Goal: Task Accomplishment & Management: Use online tool/utility

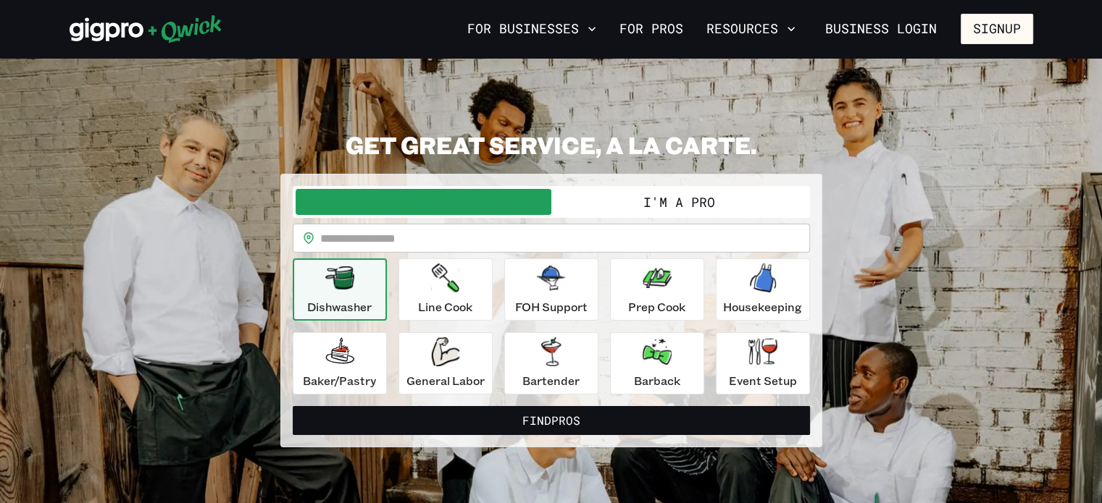
click at [554, 231] on input "text" at bounding box center [565, 238] width 490 height 29
type input "*****"
click at [293, 406] on button "Find Pros" at bounding box center [551, 420] width 517 height 29
click at [687, 172] on div "**********" at bounding box center [551, 288] width 542 height 317
click at [622, 221] on div "**********" at bounding box center [551, 290] width 517 height 209
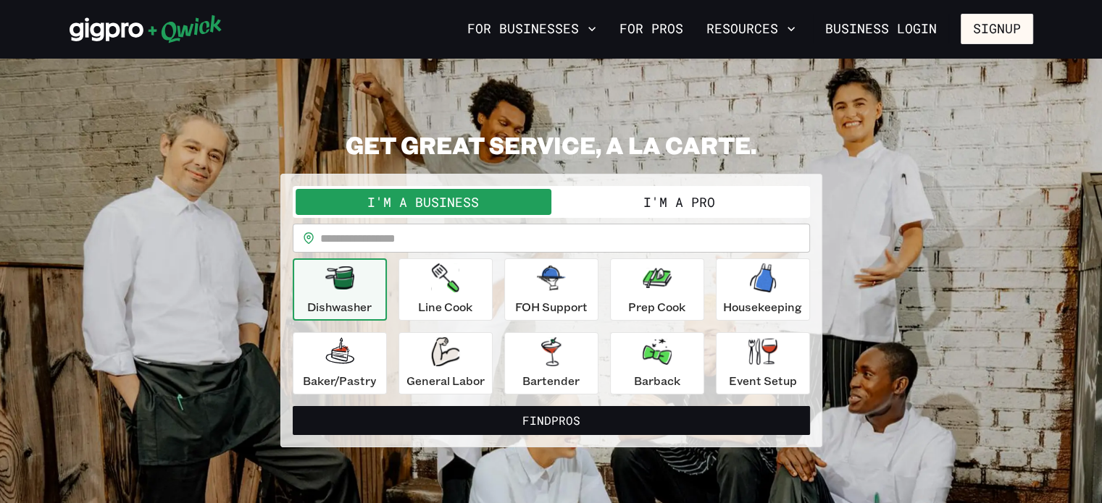
click at [614, 201] on button "I'm a Pro" at bounding box center [679, 202] width 256 height 26
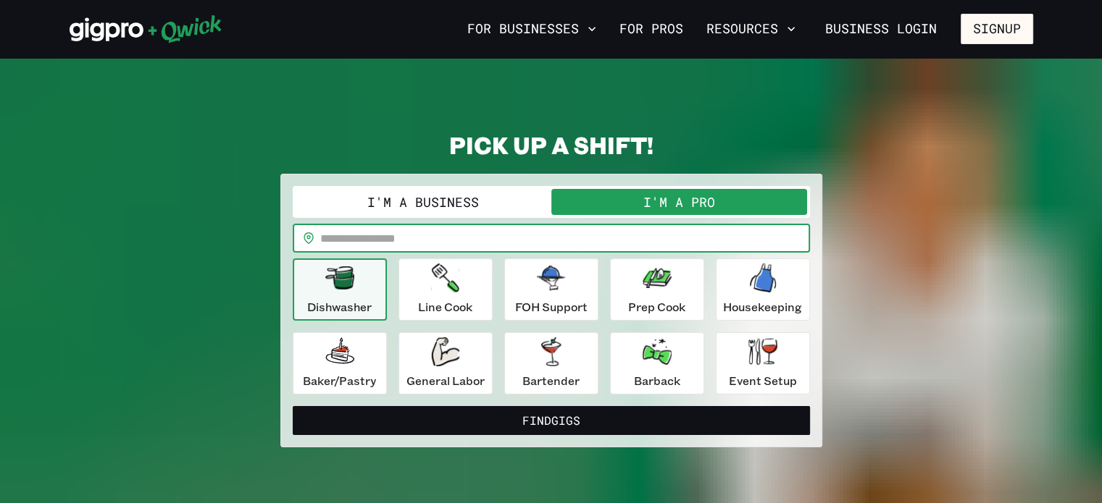
click at [507, 249] on input "text" at bounding box center [565, 238] width 490 height 29
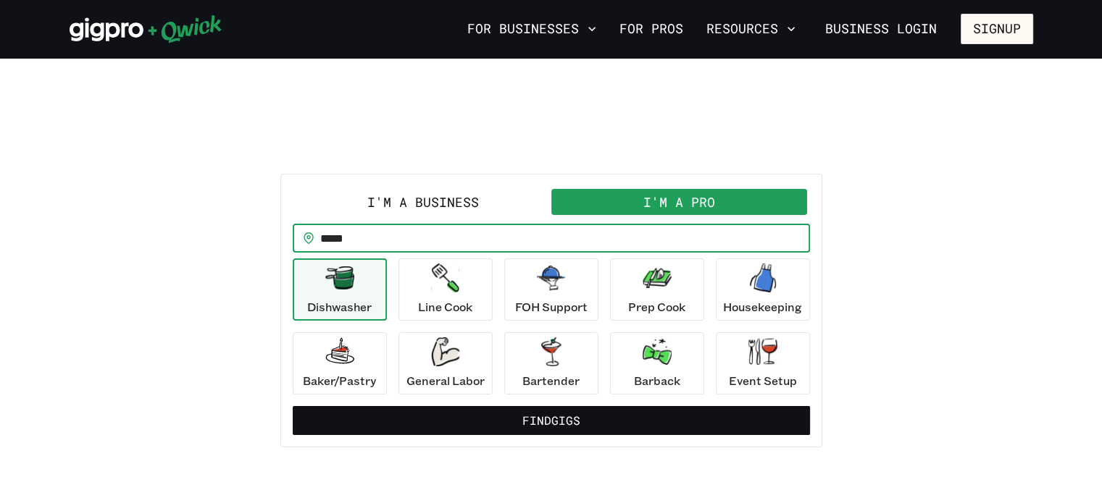
type input "*****"
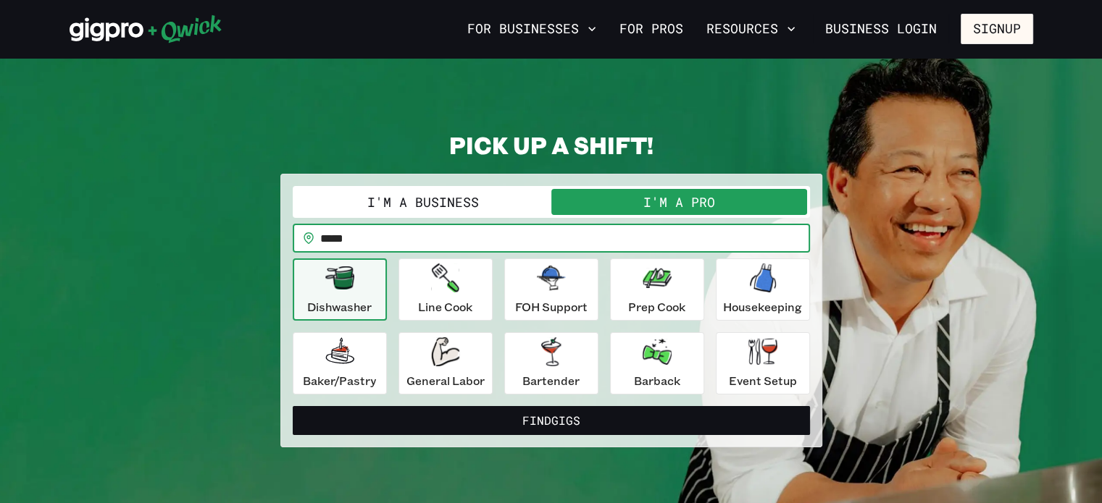
click at [293, 406] on button "Find Gigs" at bounding box center [551, 420] width 517 height 29
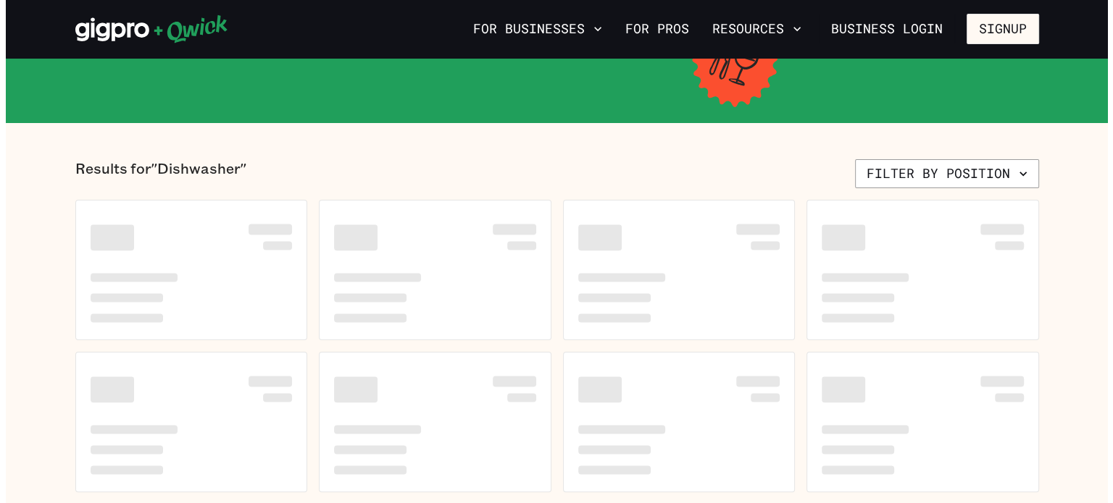
scroll to position [290, 0]
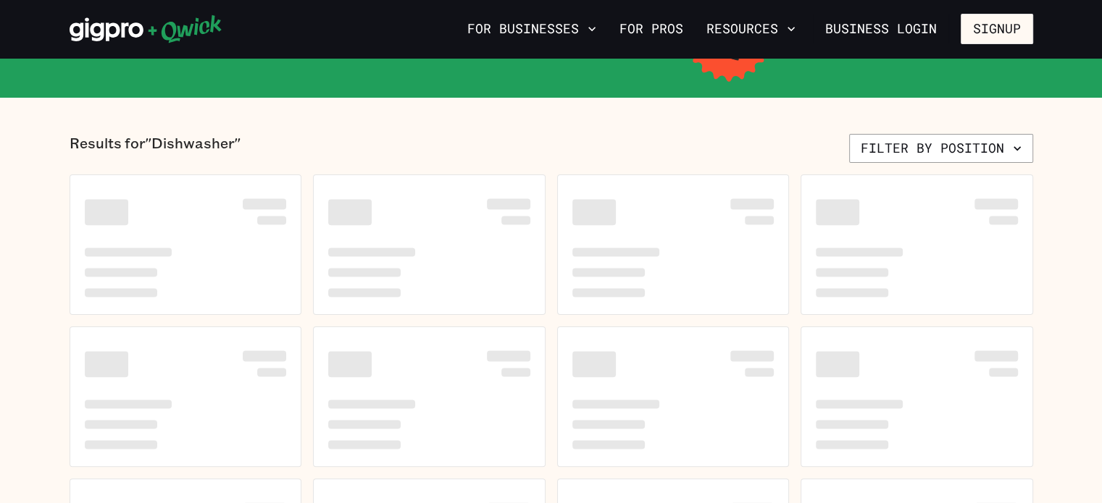
click at [905, 131] on section "Results for "Dishwasher" Filter by position" at bounding box center [551, 377] width 1102 height 558
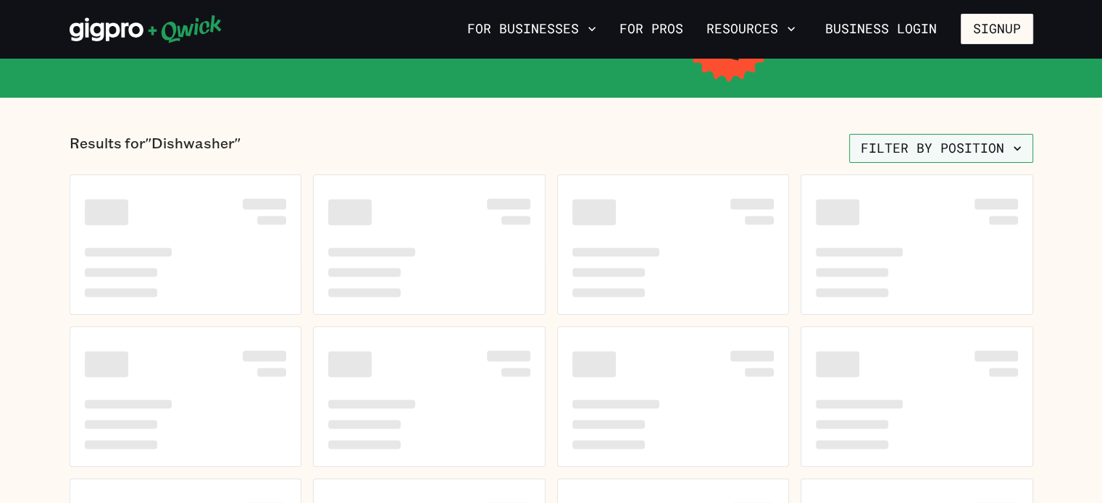
click at [921, 143] on button "Filter by position" at bounding box center [941, 148] width 184 height 29
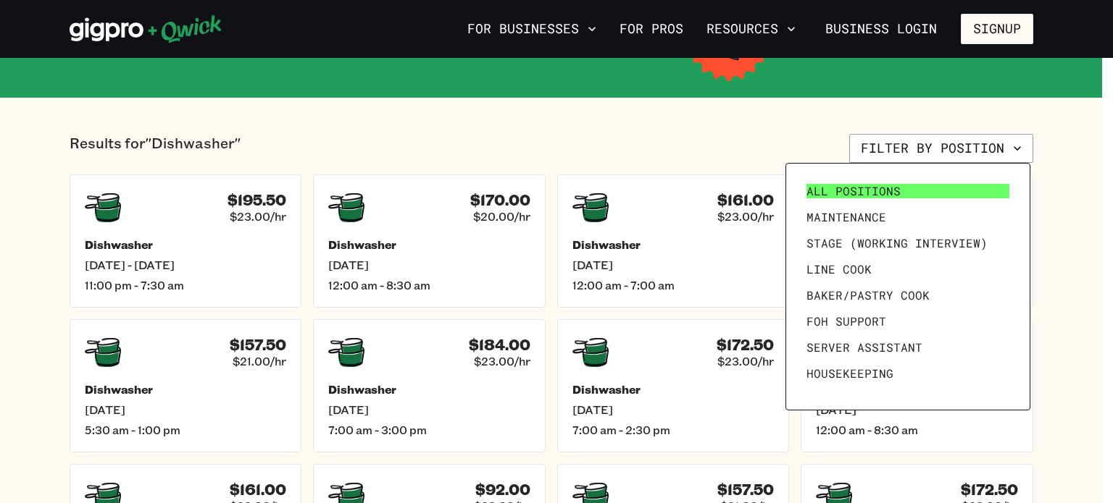
click at [859, 182] on link "All Positions" at bounding box center [907, 191] width 214 height 26
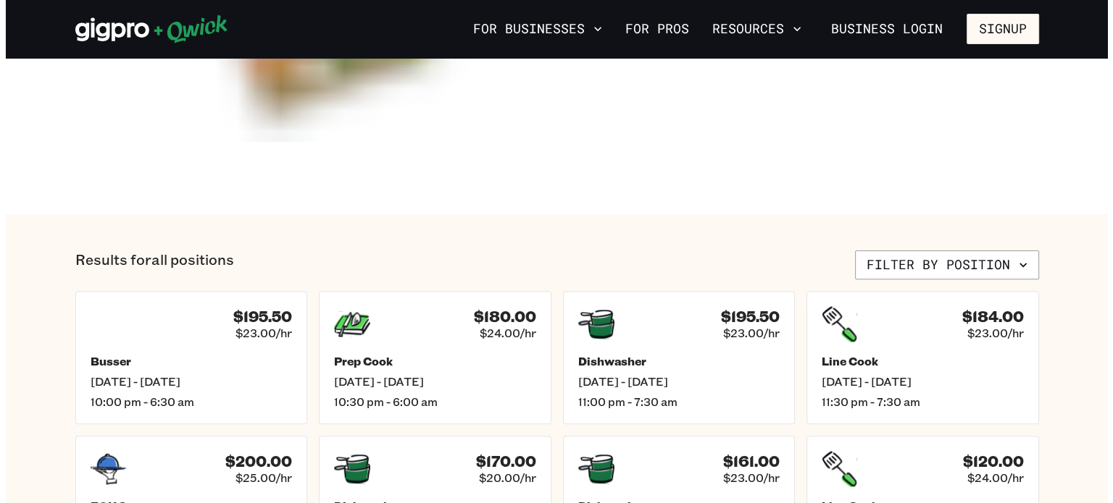
scroll to position [507, 0]
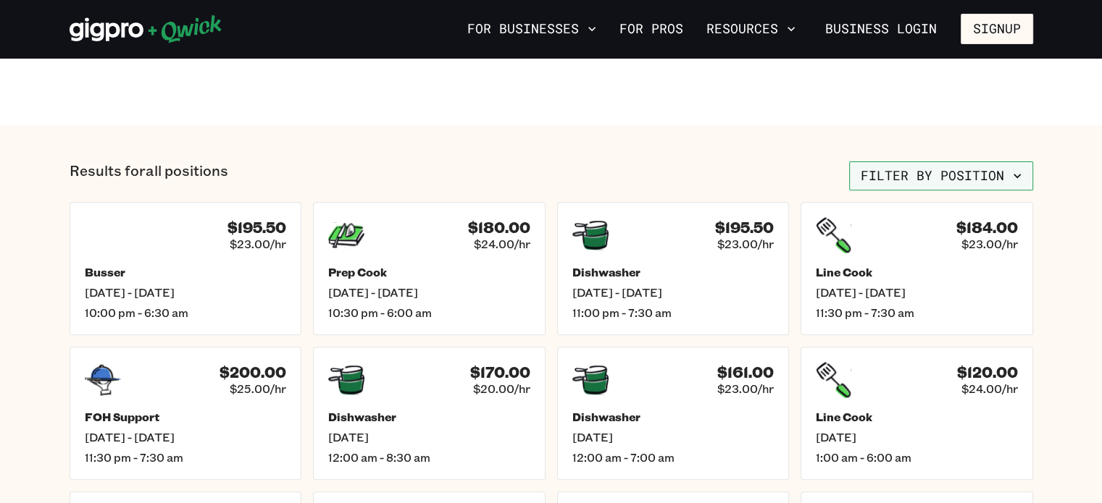
click at [992, 172] on button "Filter by position" at bounding box center [941, 176] width 184 height 29
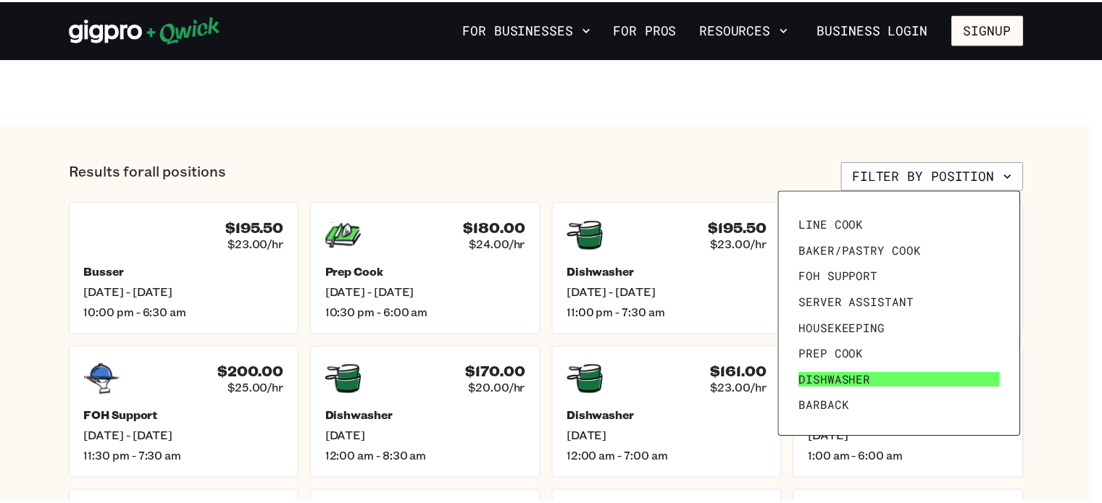
scroll to position [200, 0]
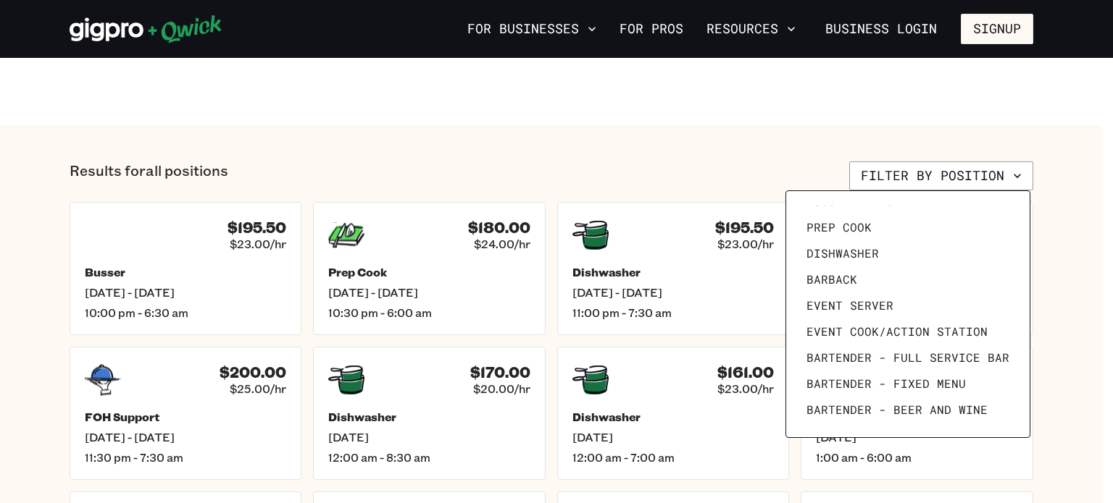
click at [1058, 332] on div at bounding box center [556, 251] width 1113 height 503
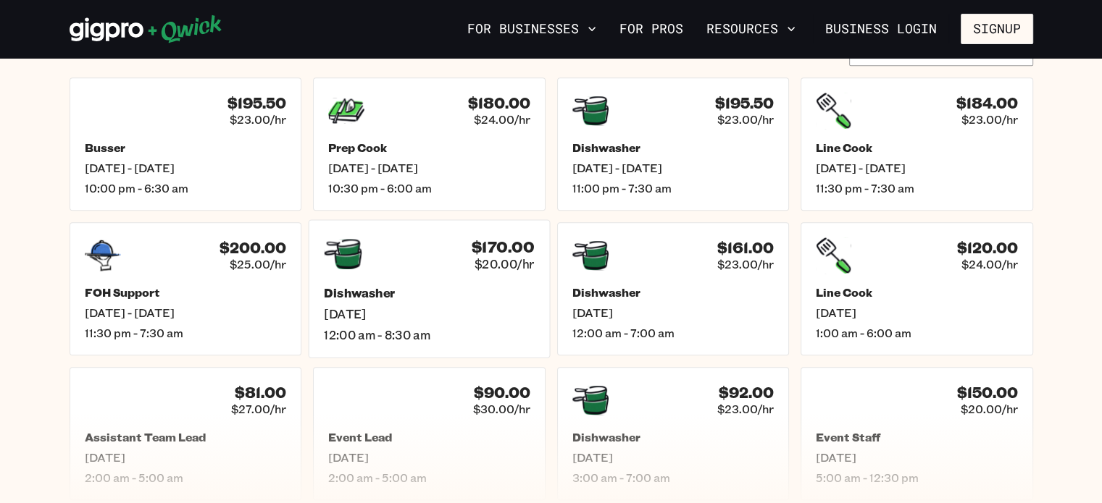
scroll to position [684, 0]
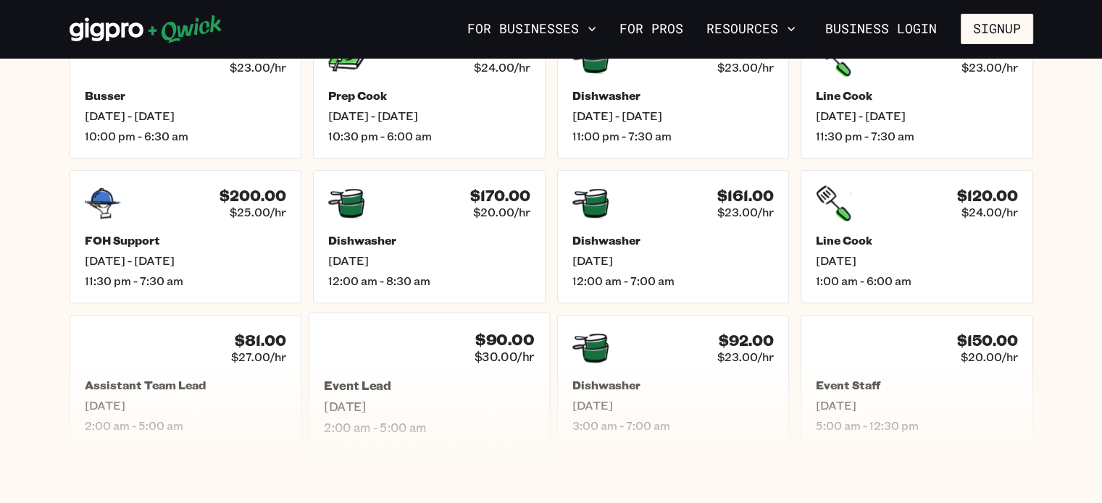
click at [432, 386] on h5 "Event Lead" at bounding box center [429, 385] width 210 height 15
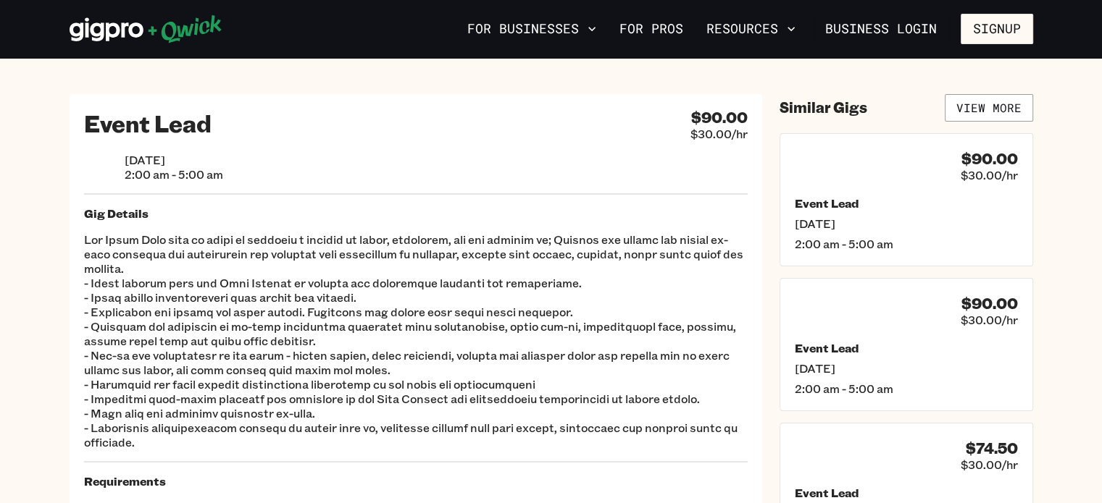
scroll to position [145, 0]
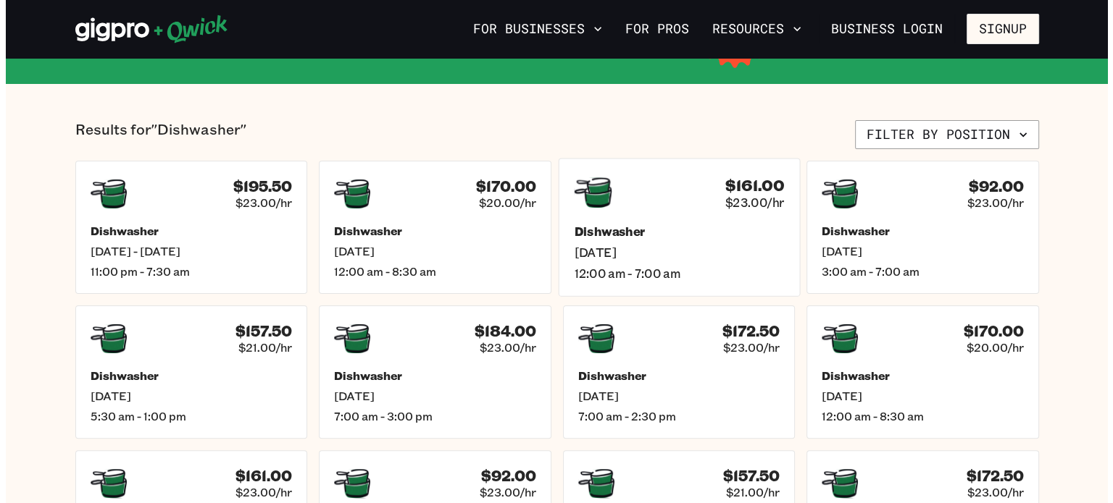
scroll to position [217, 0]
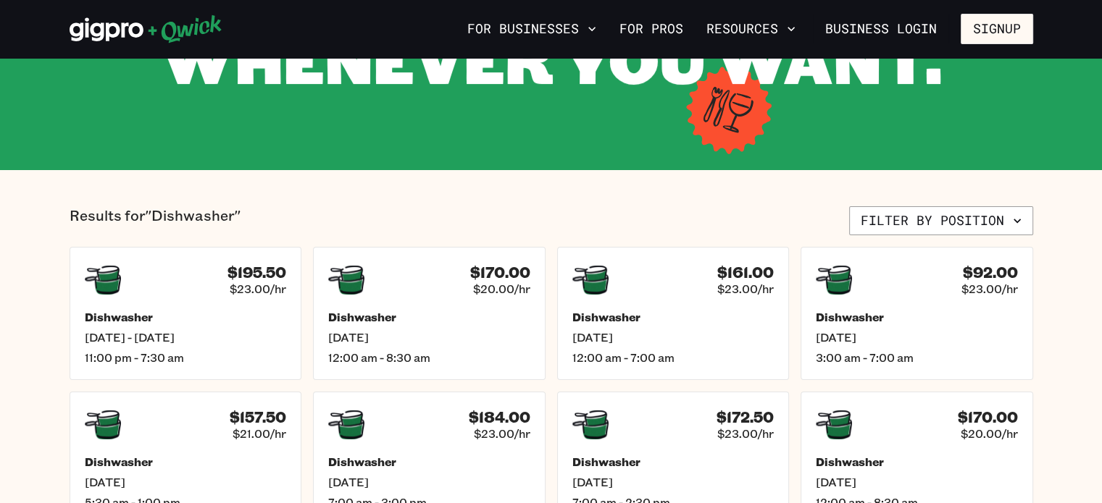
drag, startPoint x: 951, startPoint y: 199, endPoint x: 937, endPoint y: 219, distance: 24.3
click at [950, 200] on section "Results for "Dishwasher" Filter by position $195.50 $23.00/hr Dishwasher [DATE]…" at bounding box center [551, 438] width 1102 height 536
click at [934, 217] on button "Filter by position" at bounding box center [941, 220] width 184 height 29
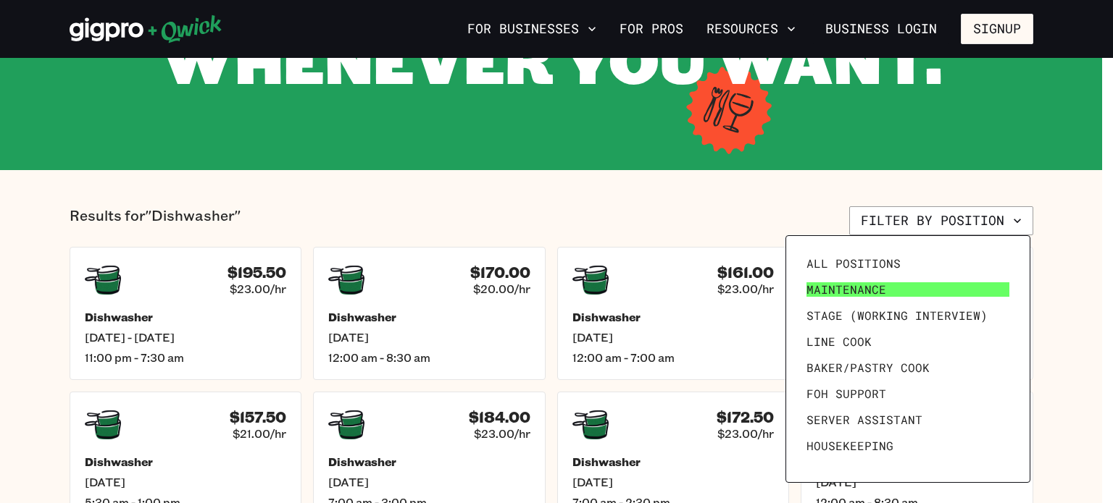
click at [892, 283] on link "Maintenance" at bounding box center [907, 290] width 214 height 26
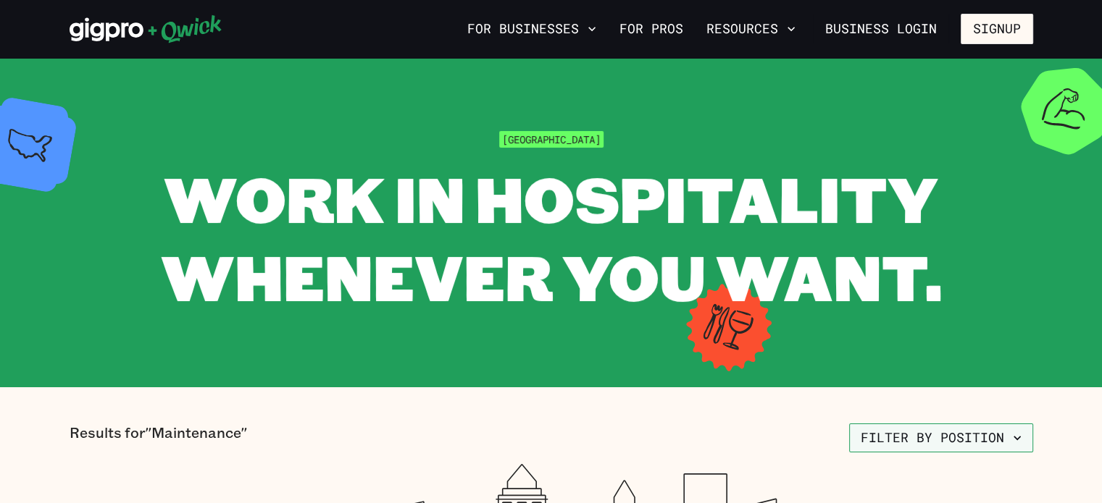
click at [908, 437] on button "Filter by position" at bounding box center [941, 438] width 184 height 29
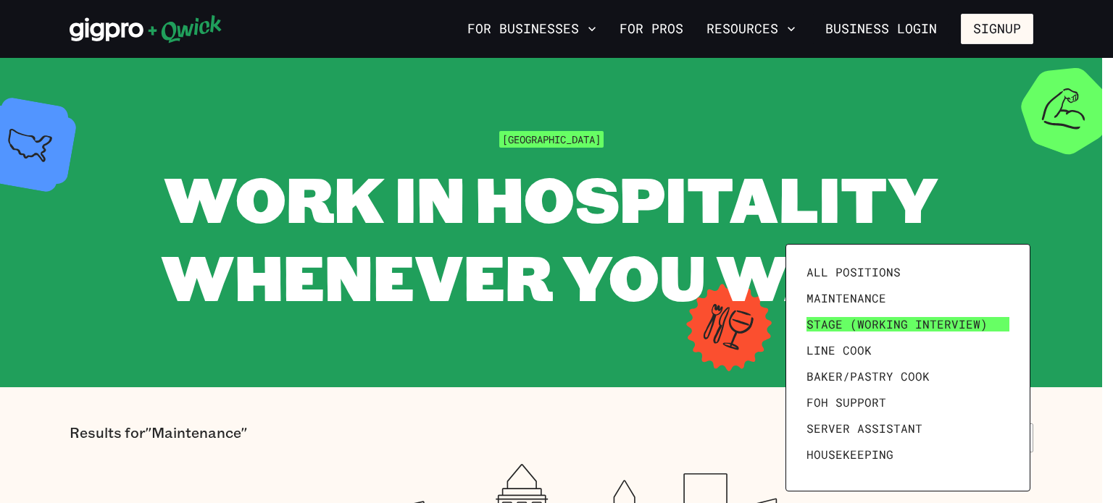
click at [832, 324] on span "Stage (working interview)" at bounding box center [896, 324] width 181 height 14
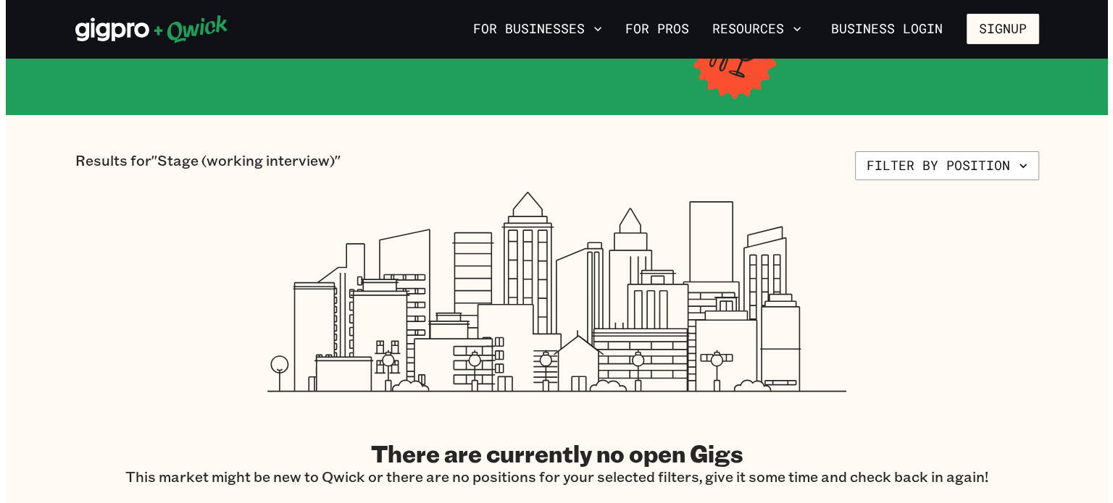
scroll to position [290, 0]
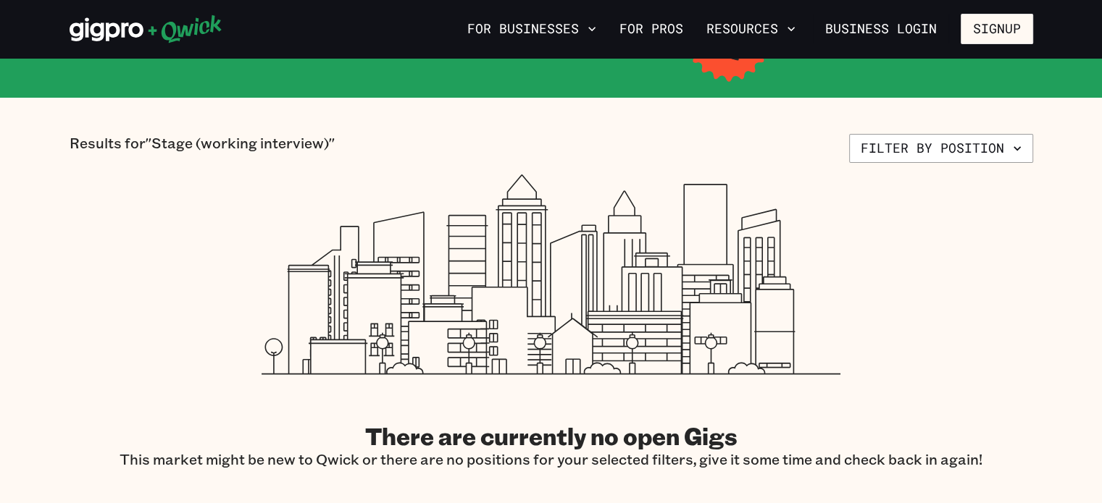
click at [974, 164] on div "Results for "Stage (working interview)" Filter by position There are currently …" at bounding box center [551, 301] width 963 height 335
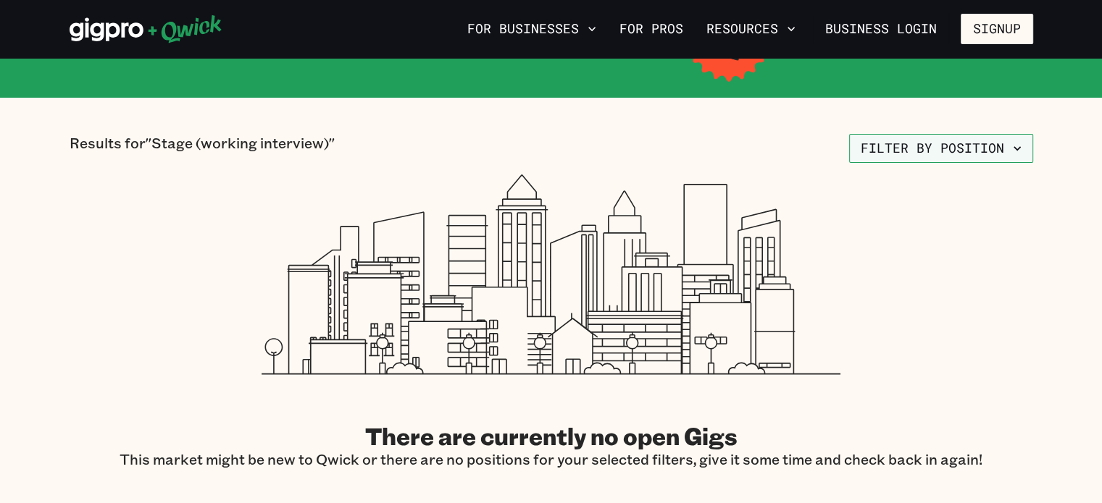
click at [882, 141] on button "Filter by position" at bounding box center [941, 148] width 184 height 29
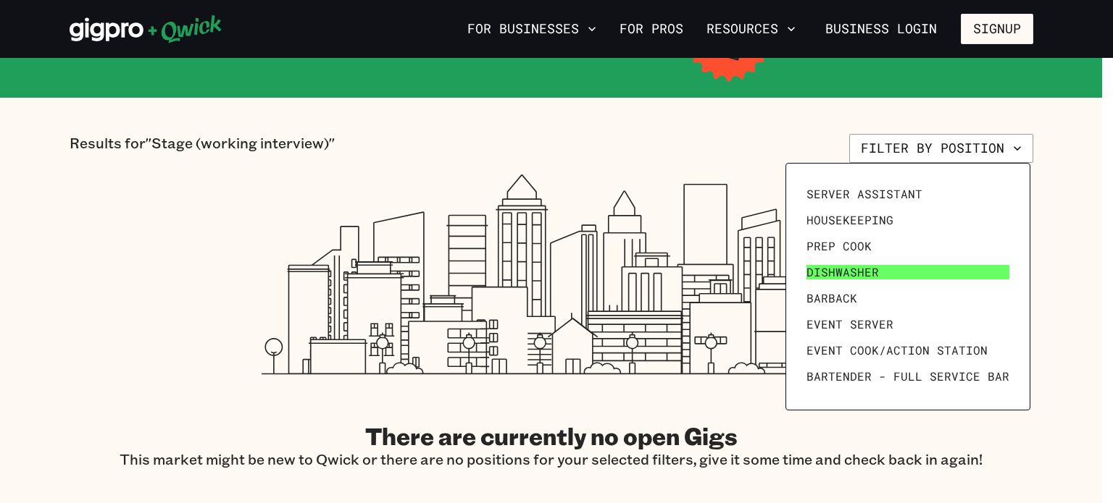
scroll to position [200, 0]
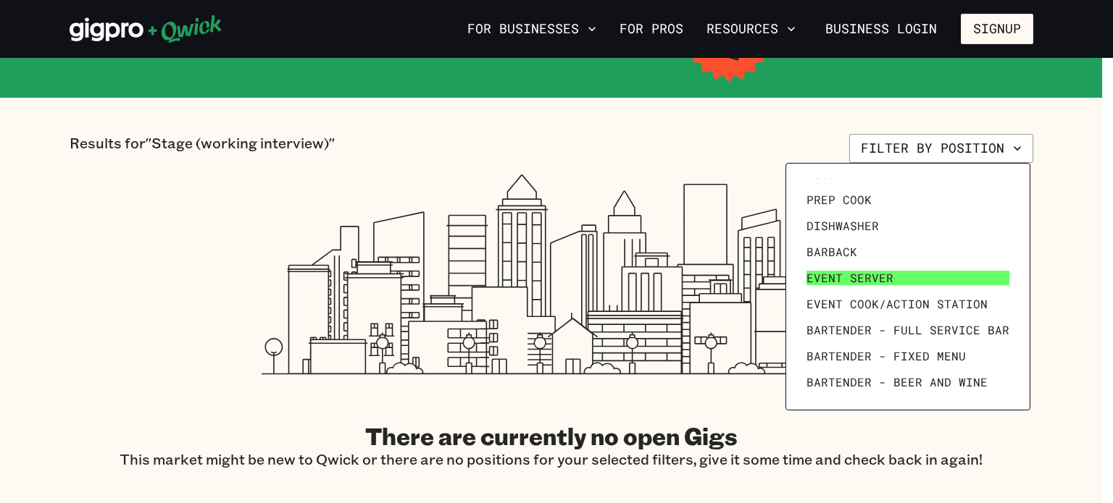
click at [837, 280] on span "Event Server" at bounding box center [849, 278] width 87 height 14
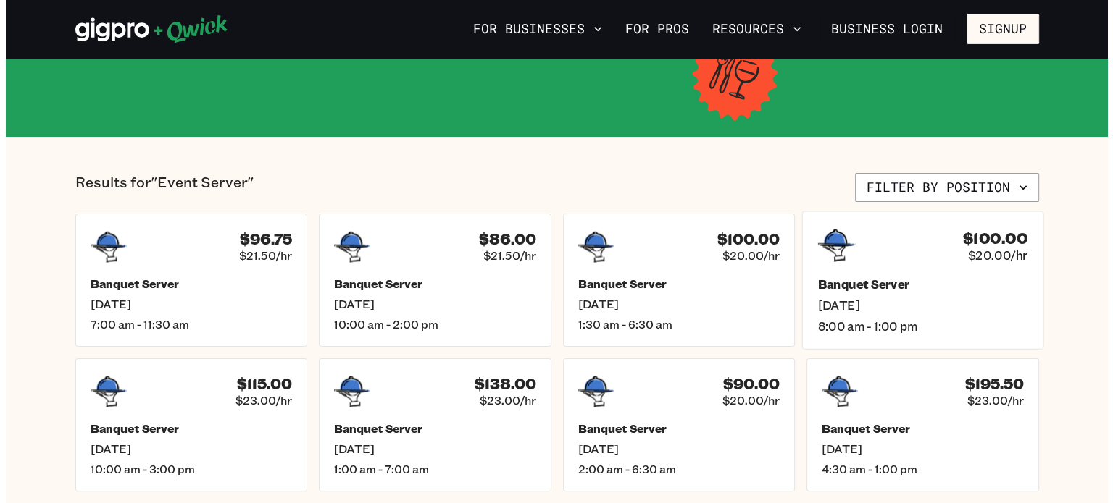
scroll to position [290, 0]
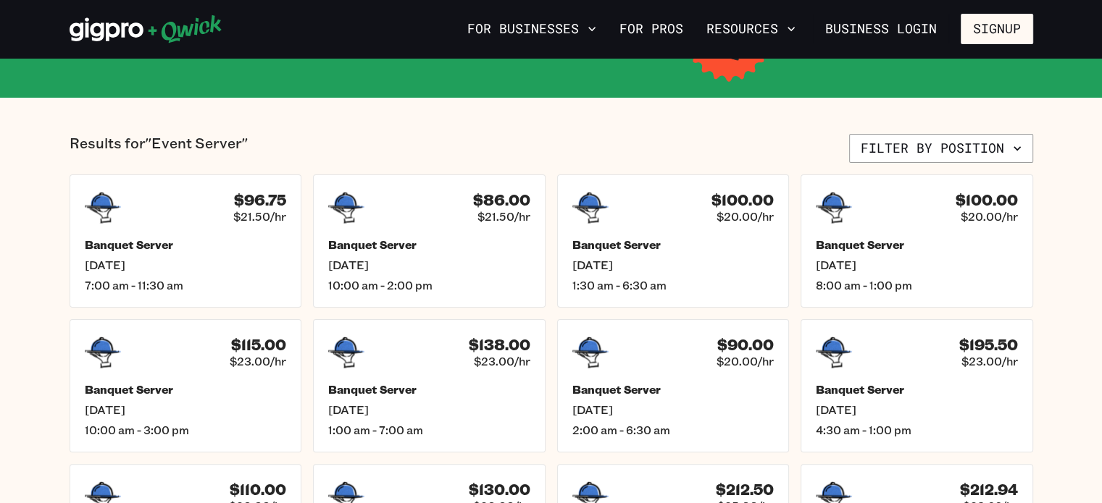
click at [934, 131] on section "Results for "Event Server" Filter by position $96.75 $21.50/hr Banquet Server […" at bounding box center [551, 366] width 1102 height 536
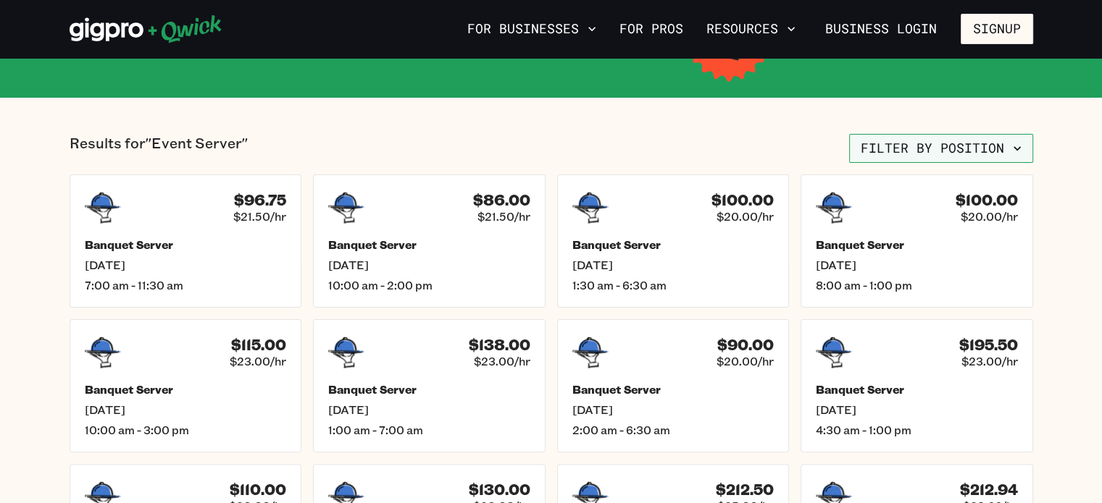
click at [926, 135] on button "Filter by position" at bounding box center [941, 148] width 184 height 29
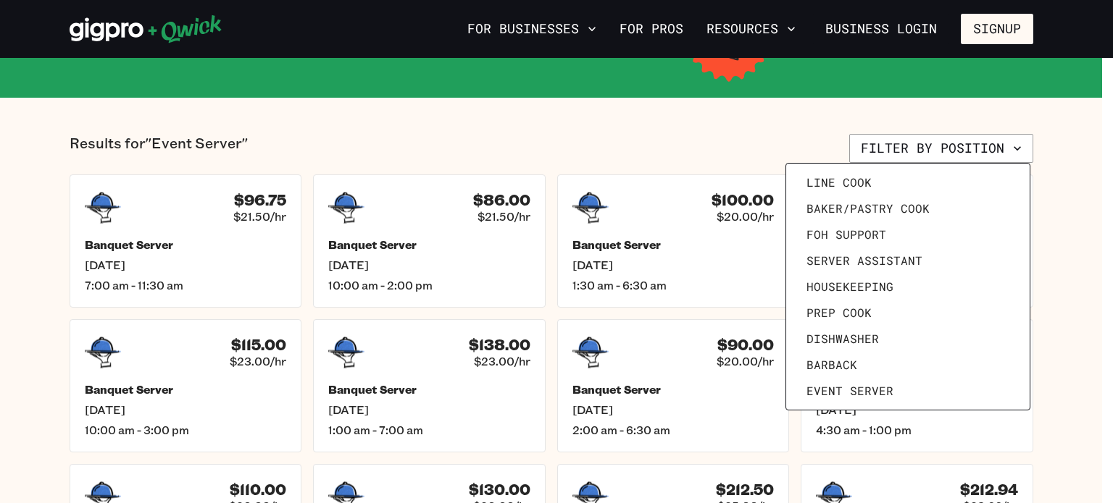
scroll to position [0, 0]
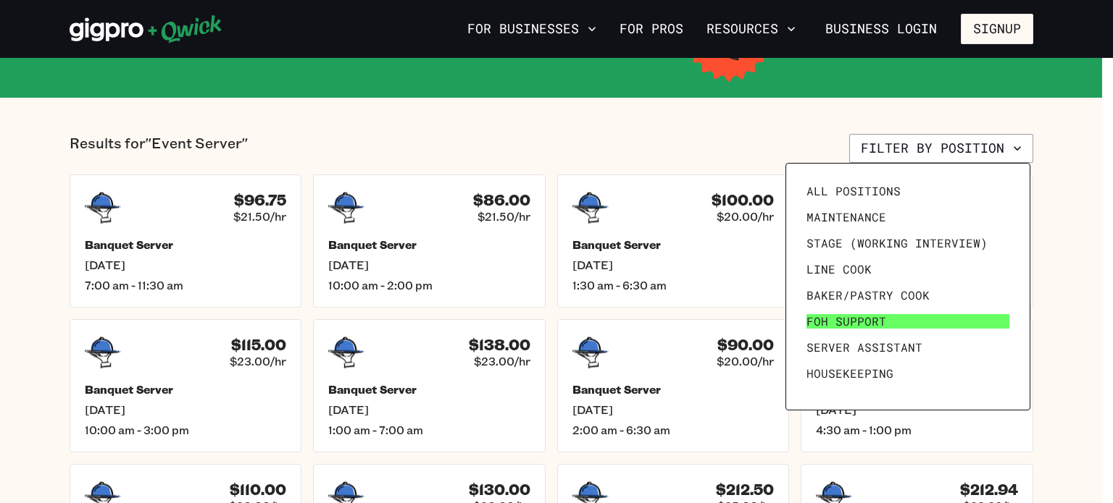
click at [818, 321] on span "FOH Support" at bounding box center [846, 321] width 80 height 14
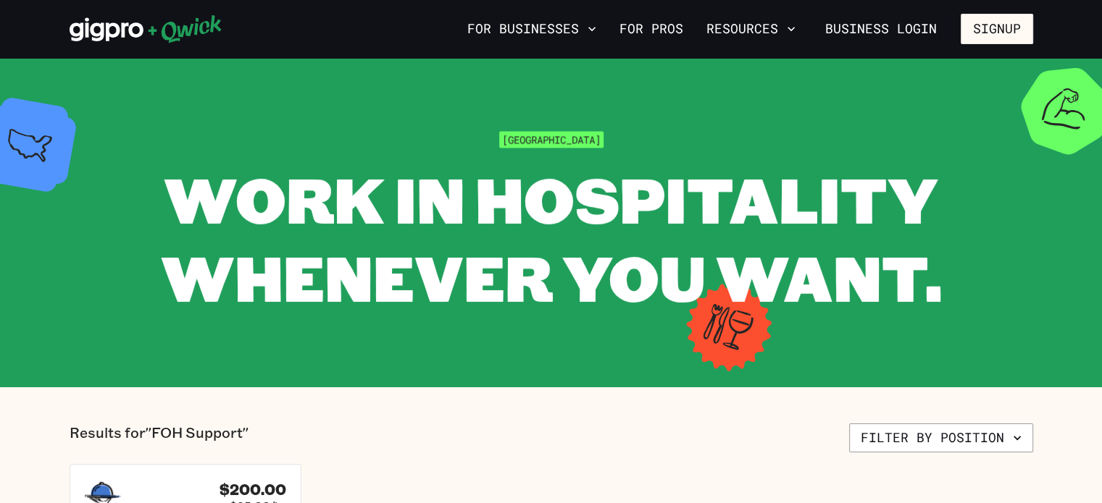
scroll to position [290, 0]
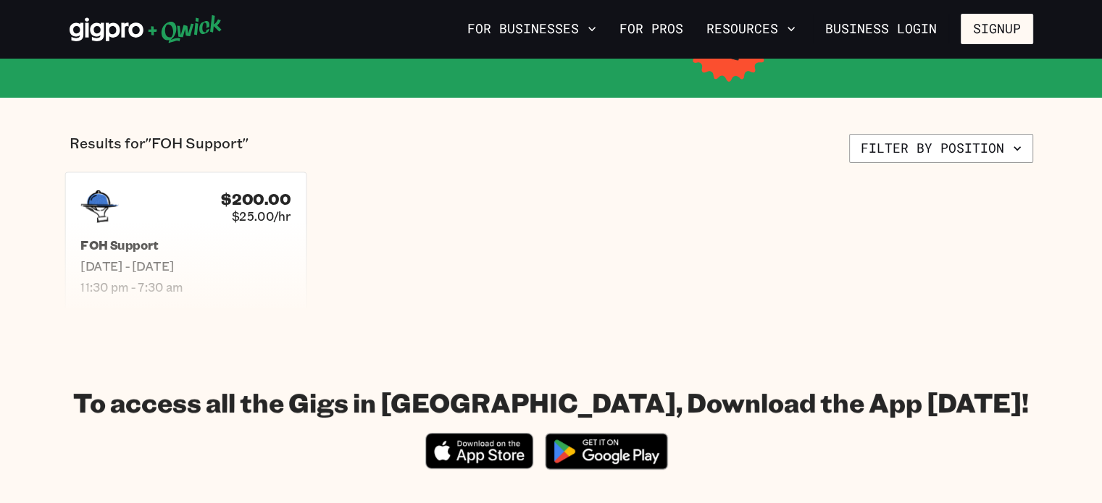
click at [91, 269] on span "[DATE] - [DATE]" at bounding box center [185, 266] width 210 height 15
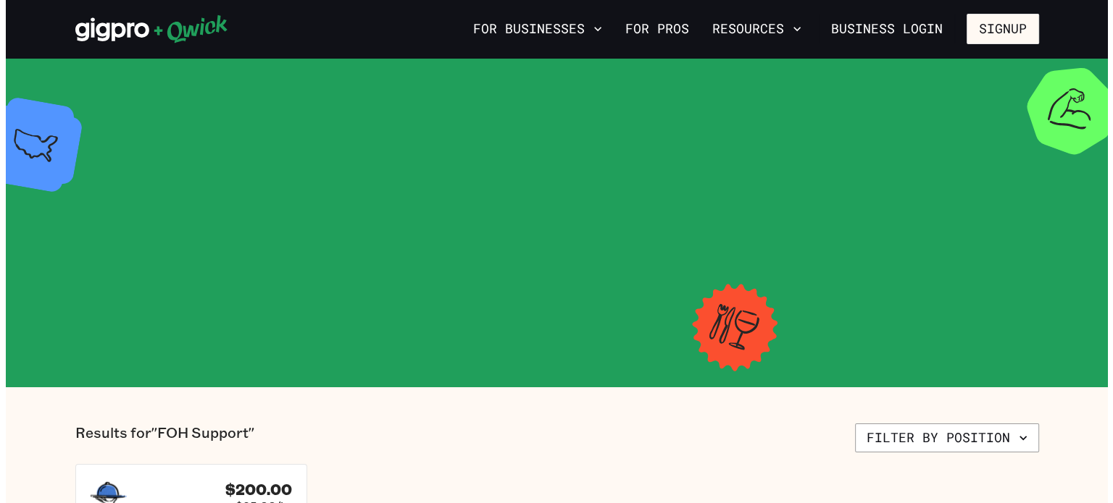
scroll to position [290, 0]
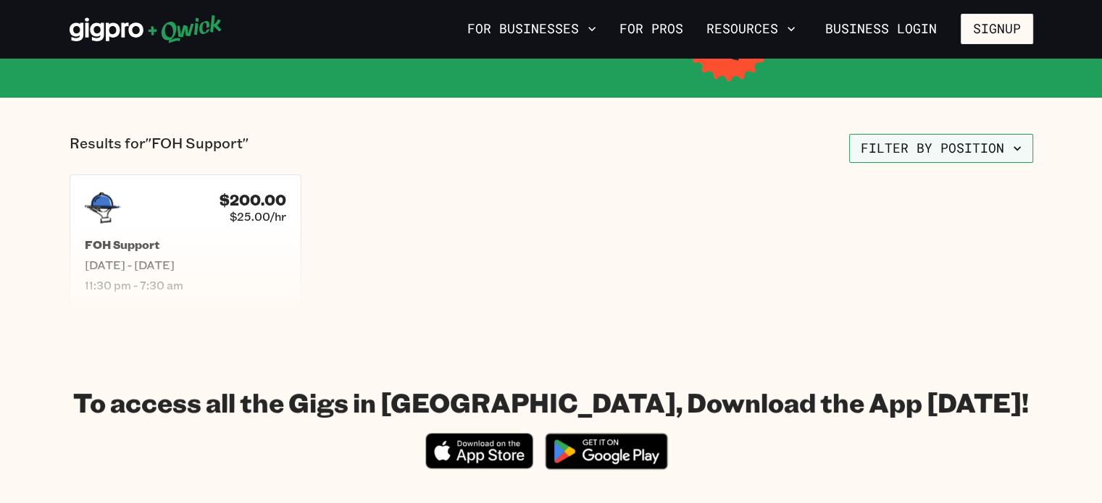
click at [1003, 143] on button "Filter by position" at bounding box center [941, 148] width 184 height 29
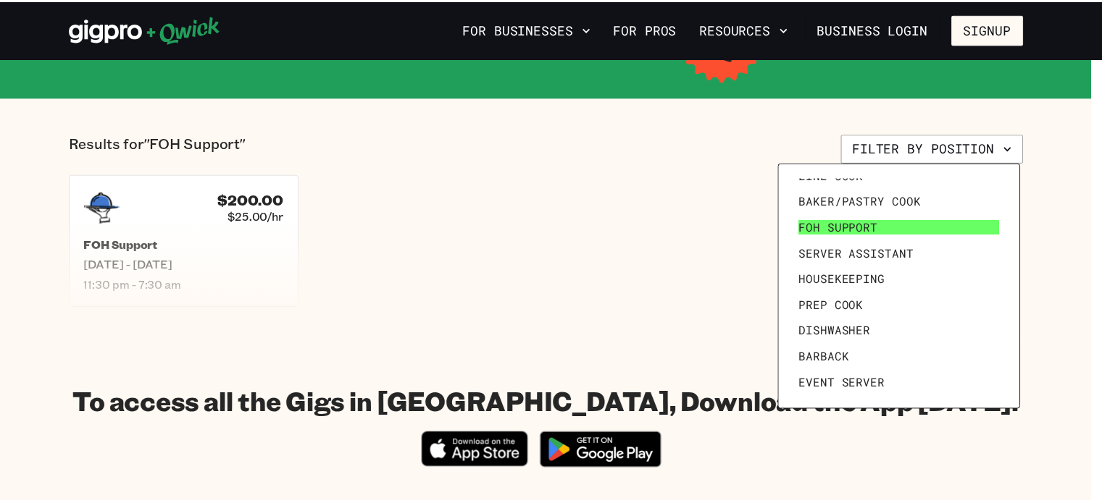
scroll to position [200, 0]
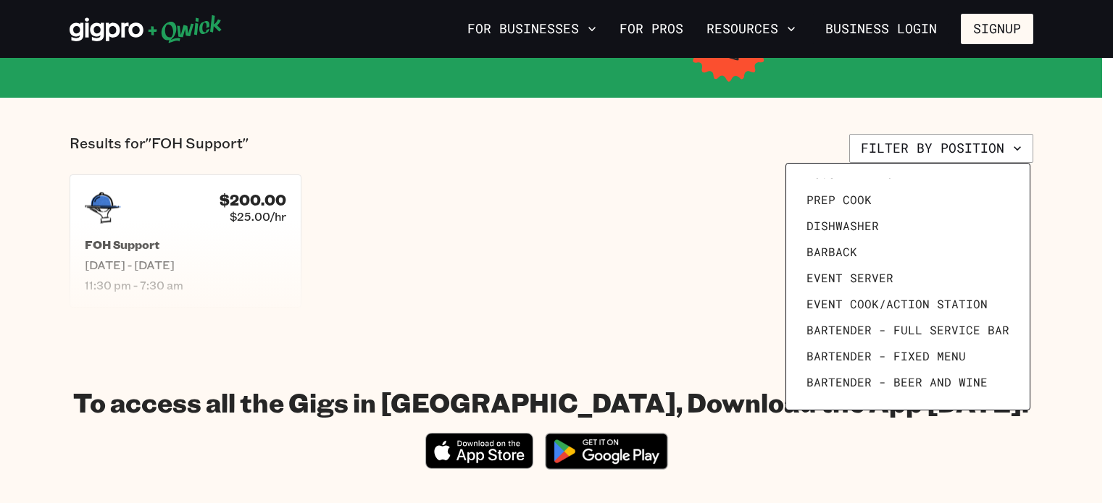
click at [719, 301] on div at bounding box center [556, 251] width 1113 height 503
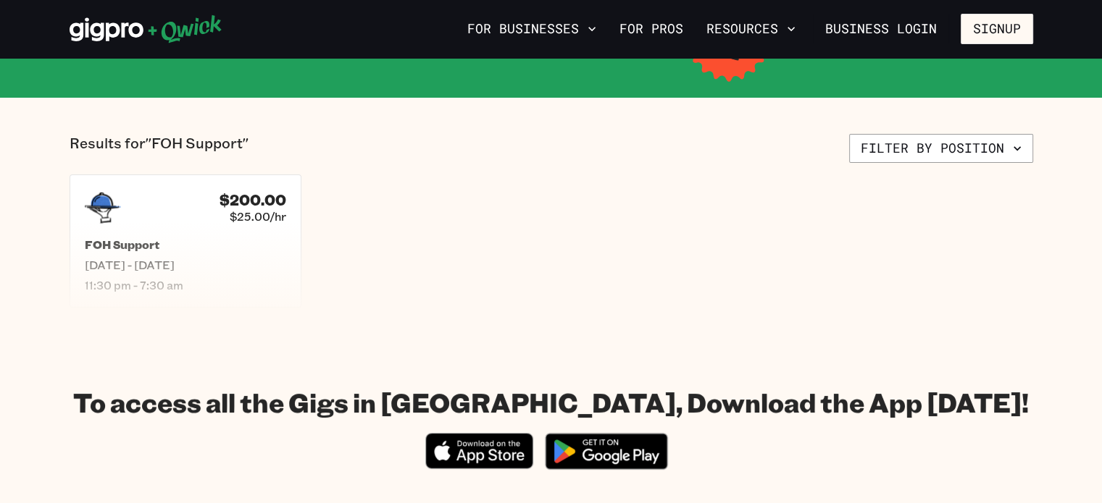
click at [407, 338] on section "Results for "FOH Support" Filter by position $200.00 $25.00/hr FOH Support [DAT…" at bounding box center [551, 221] width 1102 height 246
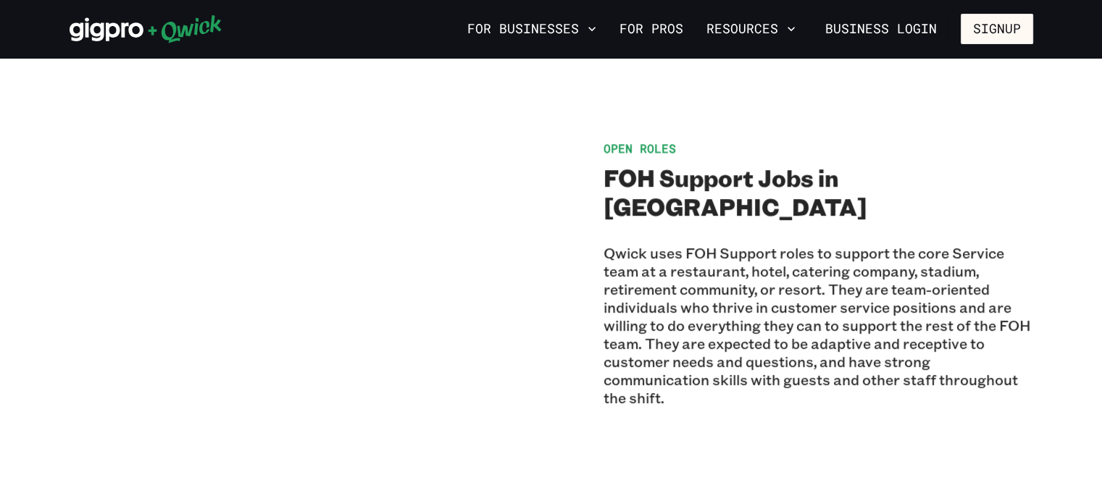
scroll to position [942, 0]
